Goal: Information Seeking & Learning: Learn about a topic

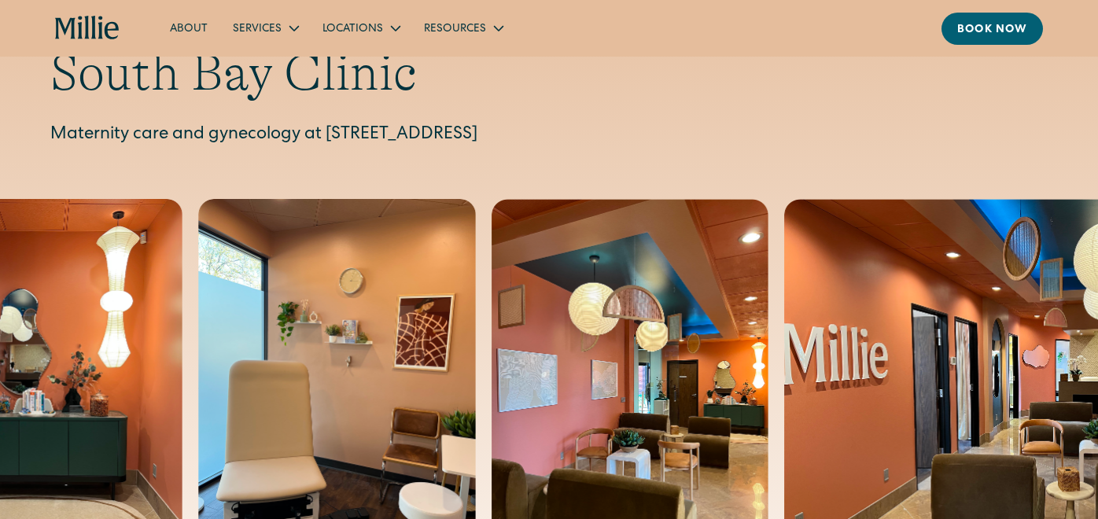
scroll to position [63, 0]
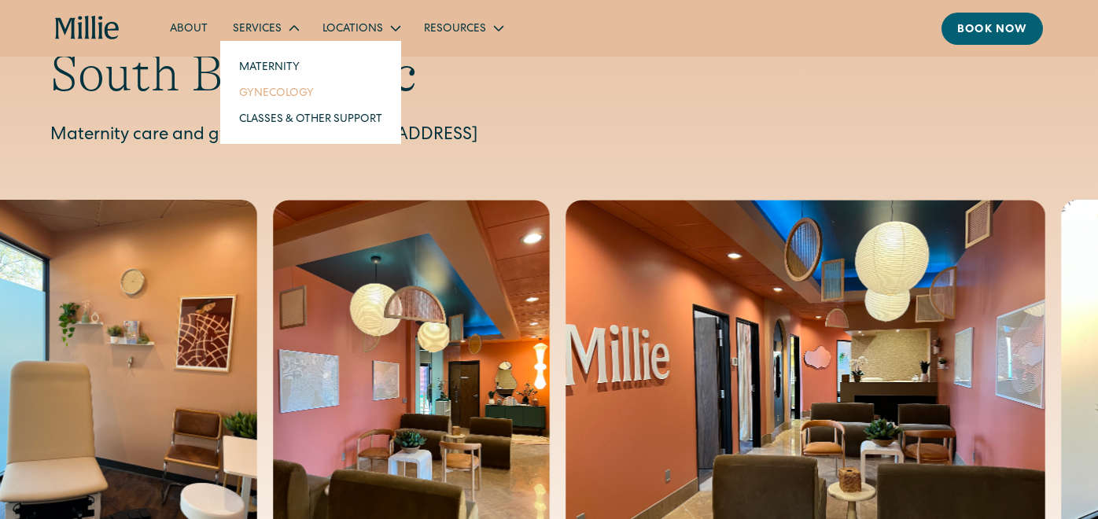
click at [289, 92] on link "Gynecology" at bounding box center [311, 92] width 168 height 26
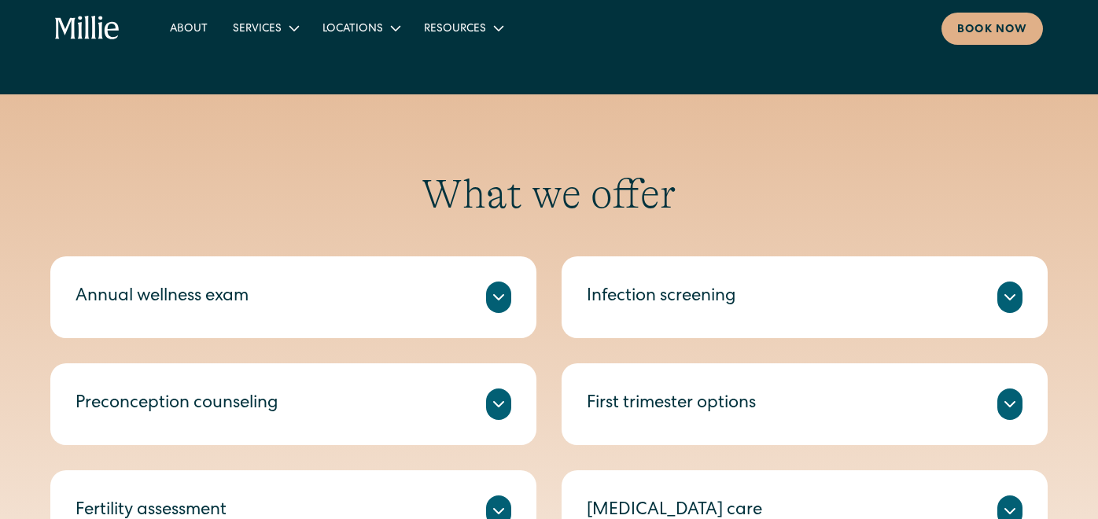
scroll to position [693, 0]
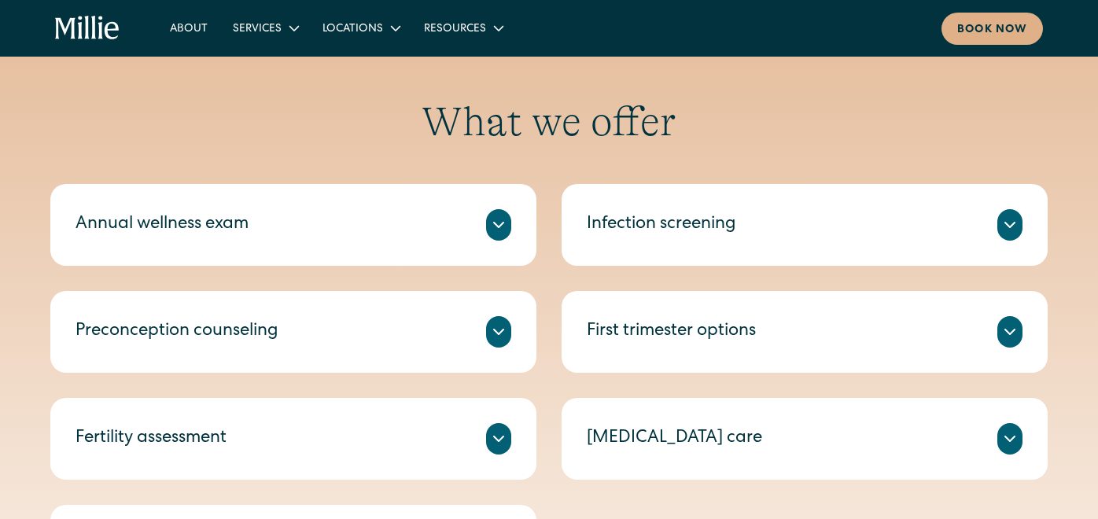
click at [1014, 224] on icon at bounding box center [1010, 225] width 19 height 19
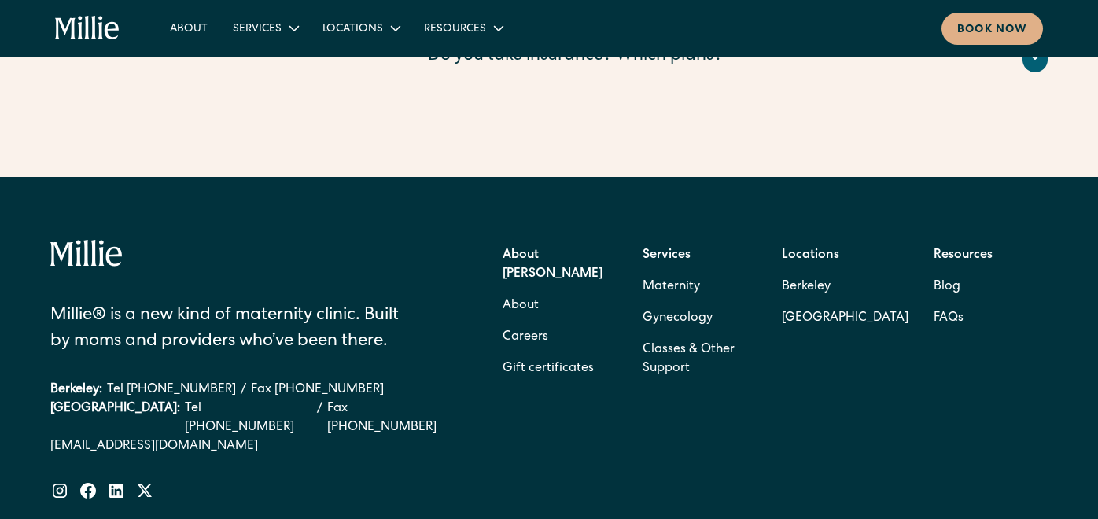
scroll to position [3401, 0]
